Goal: Task Accomplishment & Management: Use online tool/utility

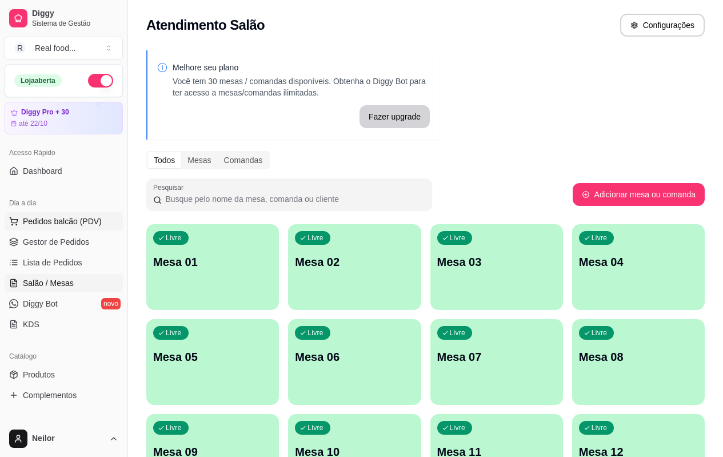
click at [77, 219] on span "Pedidos balcão (PDV)" at bounding box center [62, 221] width 79 height 11
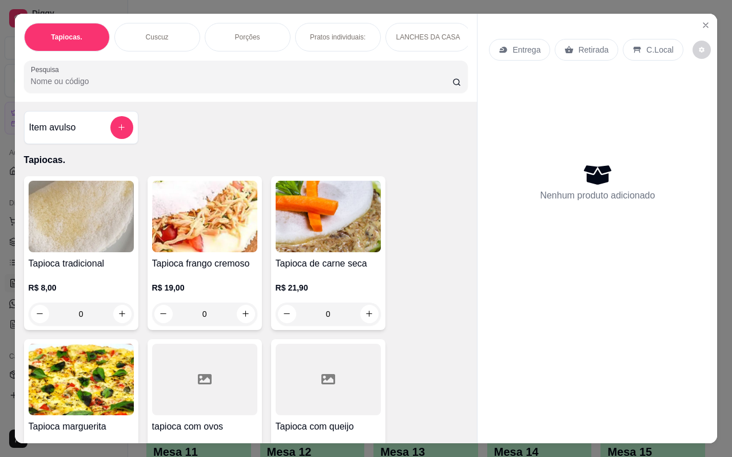
click at [410, 220] on div "Tapioca tradicional R$ 8,00 0 Tapioca frango cremoso R$ 19,00 0 Tapioca de carn…" at bounding box center [246, 334] width 444 height 317
click at [422, 167] on p "Tapiocas." at bounding box center [246, 160] width 444 height 14
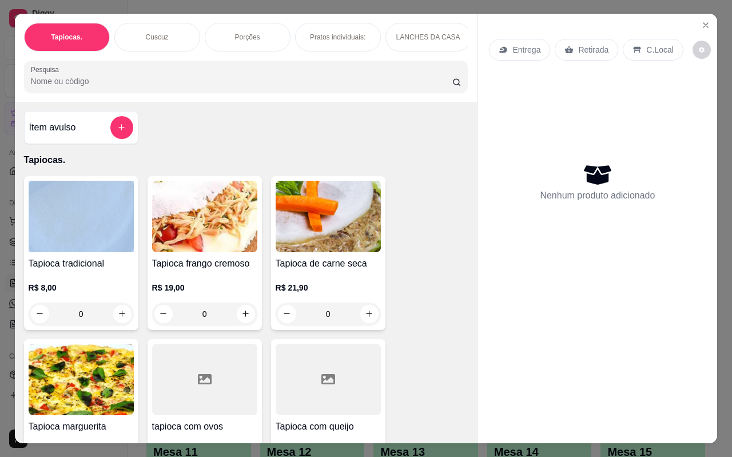
click at [422, 167] on p "Tapiocas." at bounding box center [246, 160] width 444 height 14
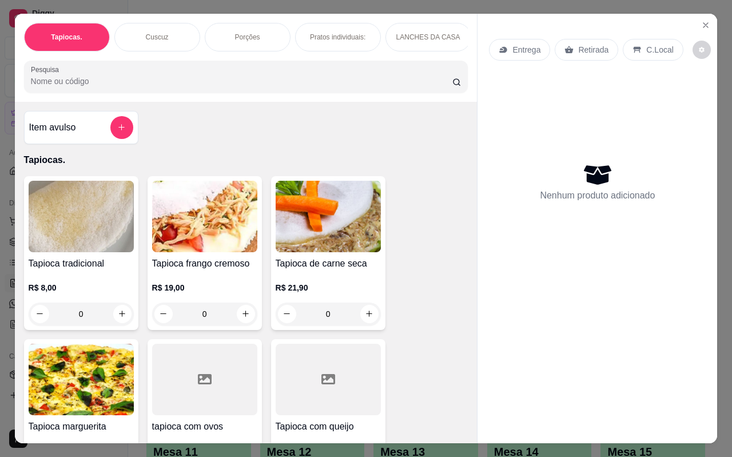
click at [440, 310] on div "Tapioca tradicional R$ 8,00 0 Tapioca frango cremoso R$ 19,00 0 Tapioca de carn…" at bounding box center [246, 334] width 444 height 317
